Goal: Task Accomplishment & Management: Manage account settings

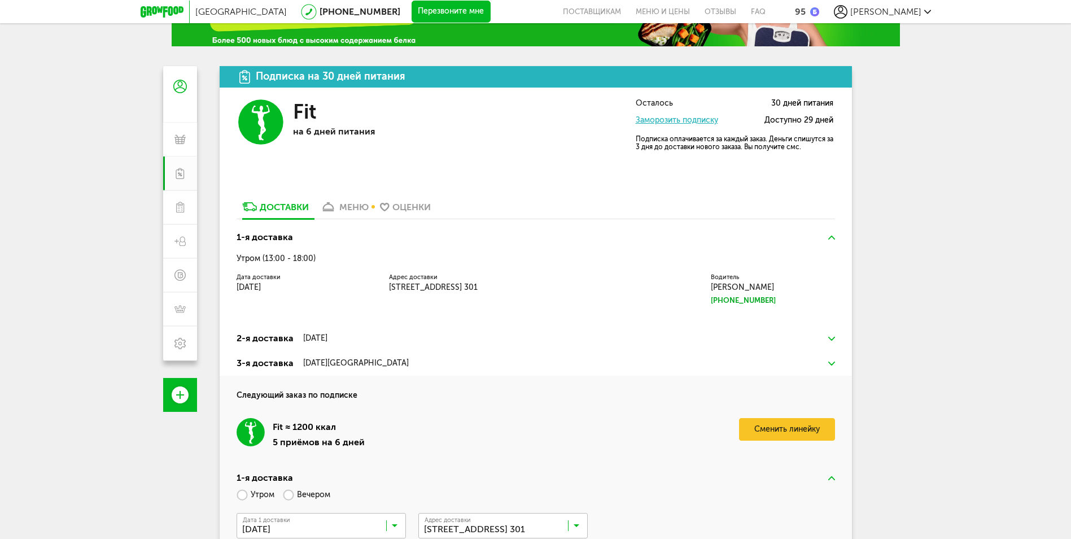
scroll to position [122, 0]
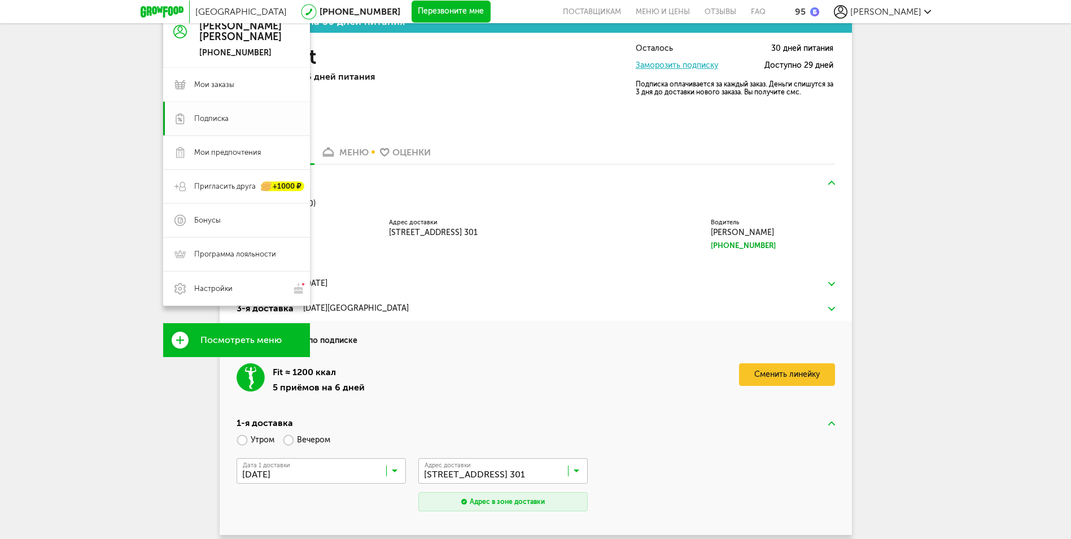
click at [207, 121] on span "Подписка" at bounding box center [211, 118] width 34 height 10
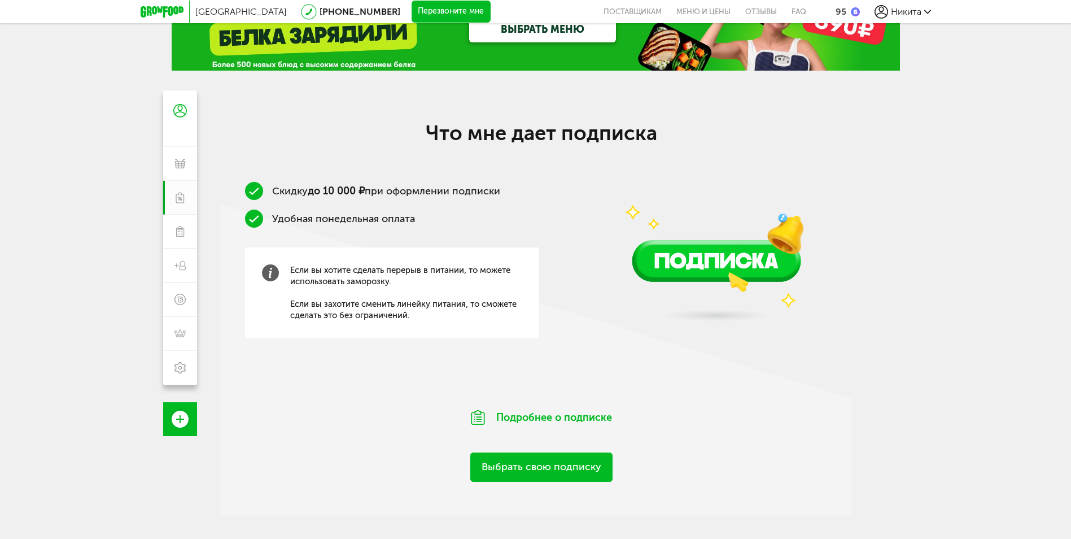
scroll to position [122, 0]
